Goal: Find specific page/section: Find specific page/section

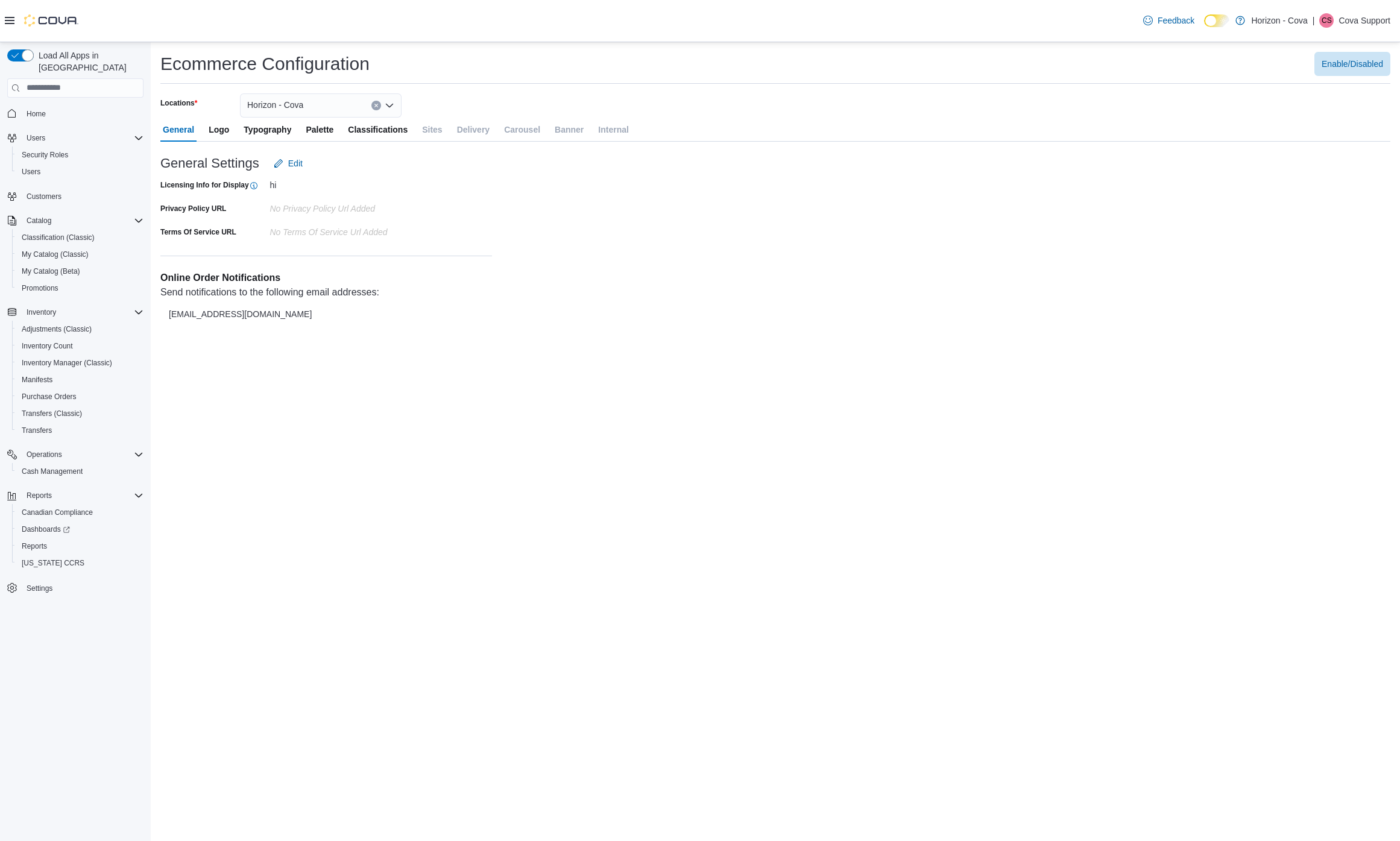
click at [332, 112] on div "Horizon - Cova" at bounding box center [321, 106] width 162 height 24
click at [319, 201] on span "Horizon ON" at bounding box center [302, 200] width 44 height 12
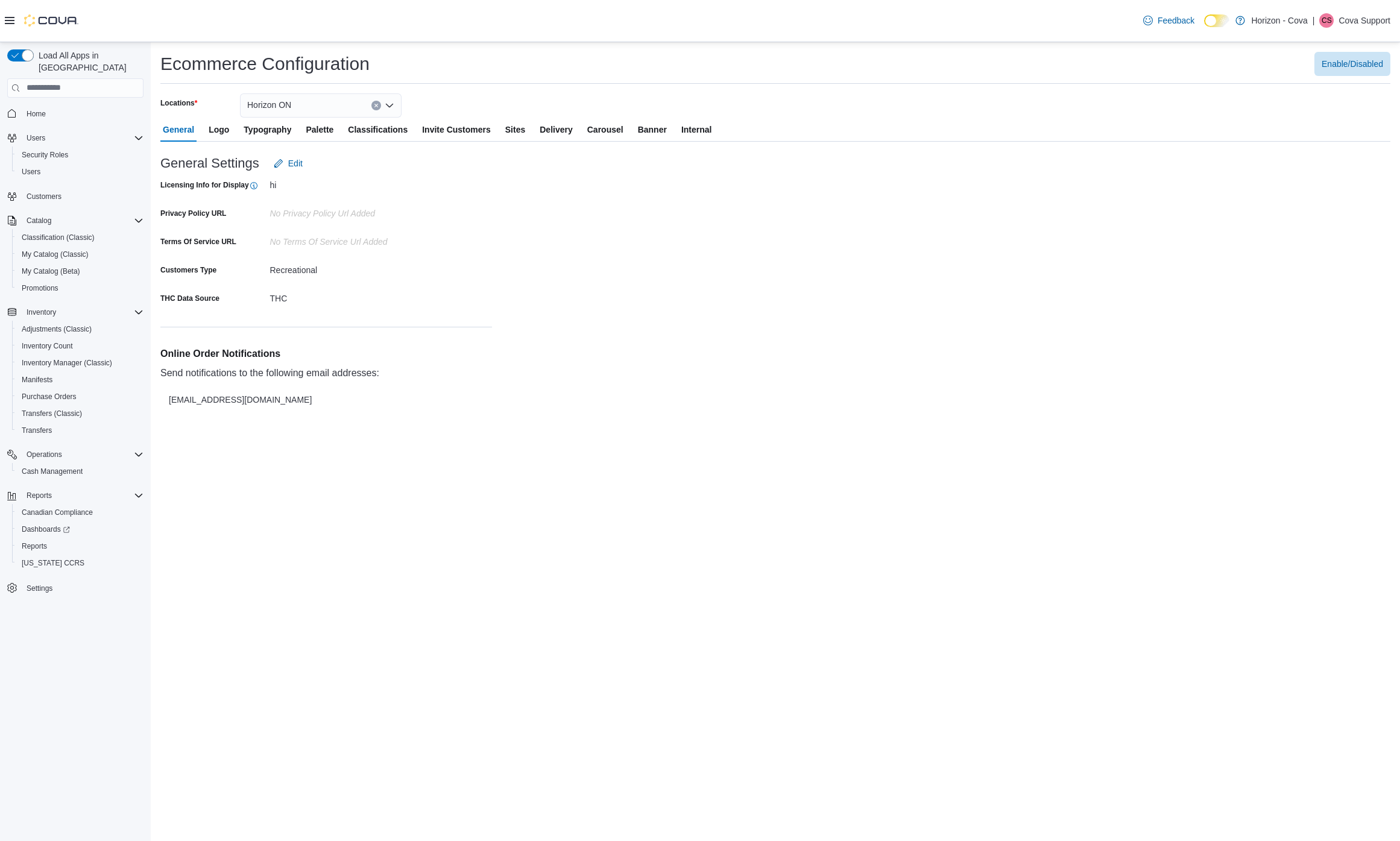
click at [525, 127] on span "Sites" at bounding box center [515, 130] width 20 height 24
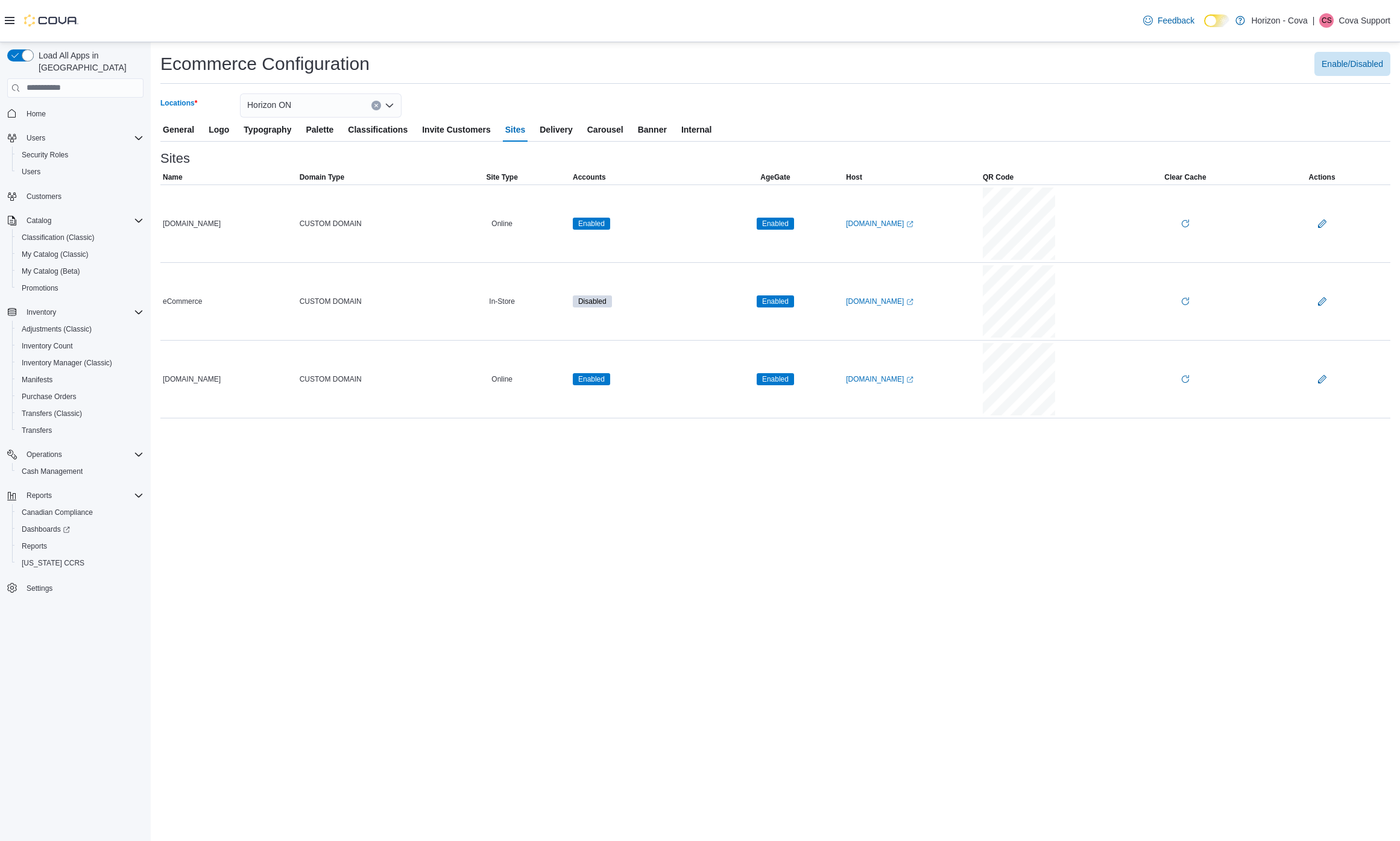
click at [344, 103] on div "Horizon ON" at bounding box center [321, 106] width 162 height 24
click at [346, 212] on button "Horizon OK" at bounding box center [321, 219] width 162 height 17
